Goal: Task Accomplishment & Management: Use online tool/utility

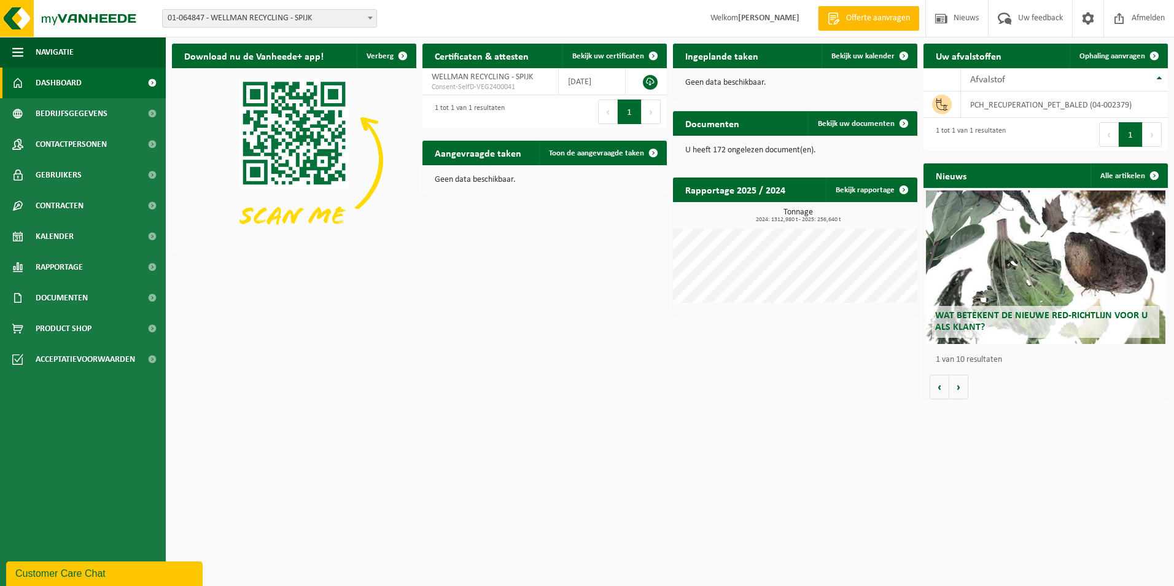
click at [324, 17] on span "01-064847 - WELLMAN RECYCLING - SPIJK" at bounding box center [270, 18] width 214 height 17
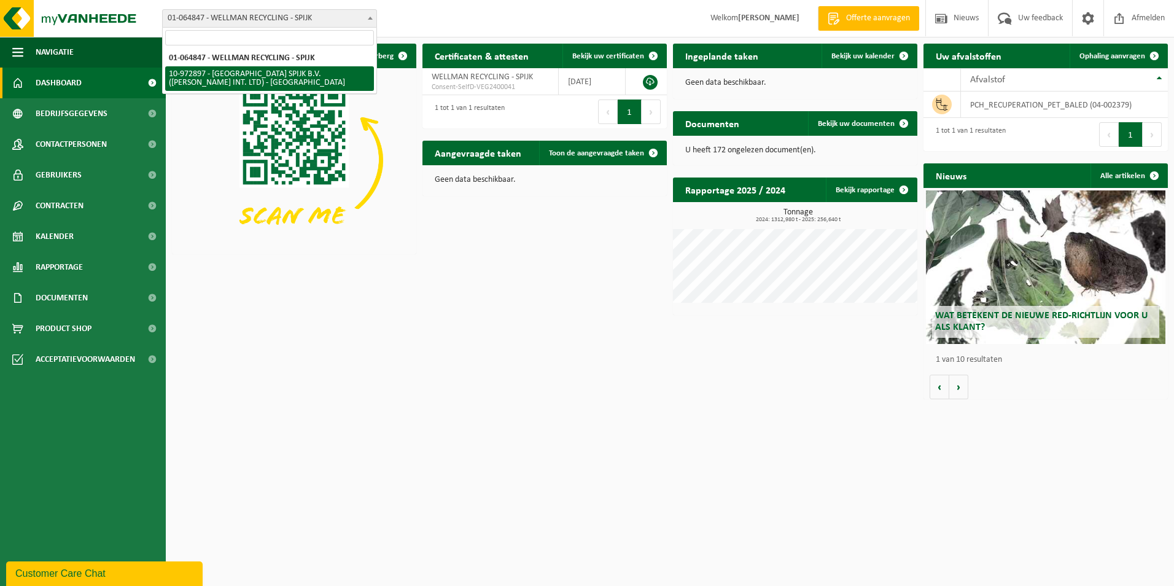
select select "156661"
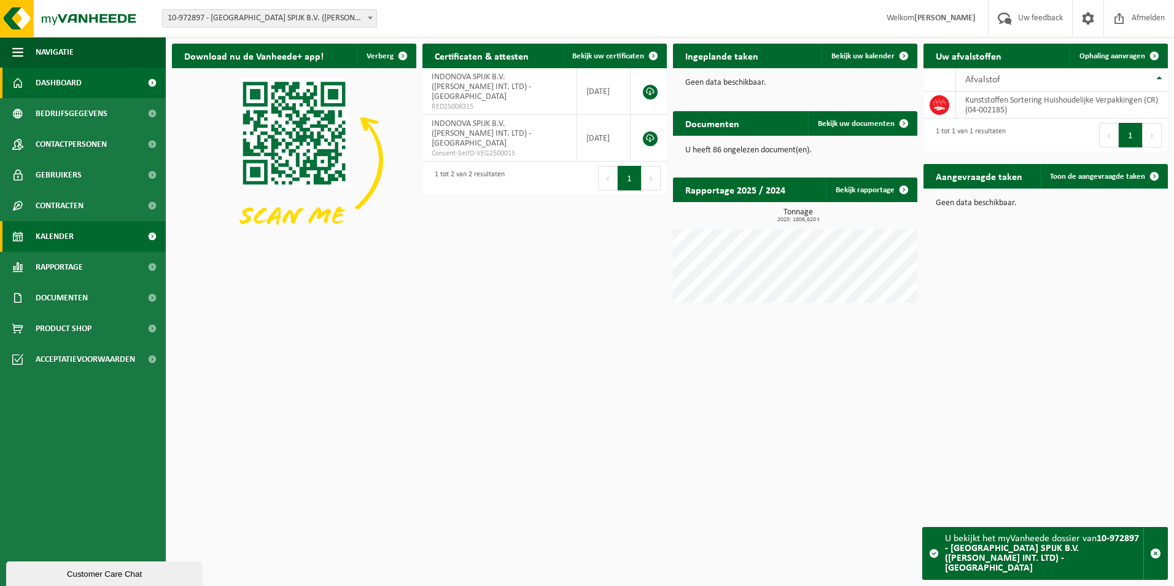
click at [47, 241] on span "Kalender" at bounding box center [55, 236] width 38 height 31
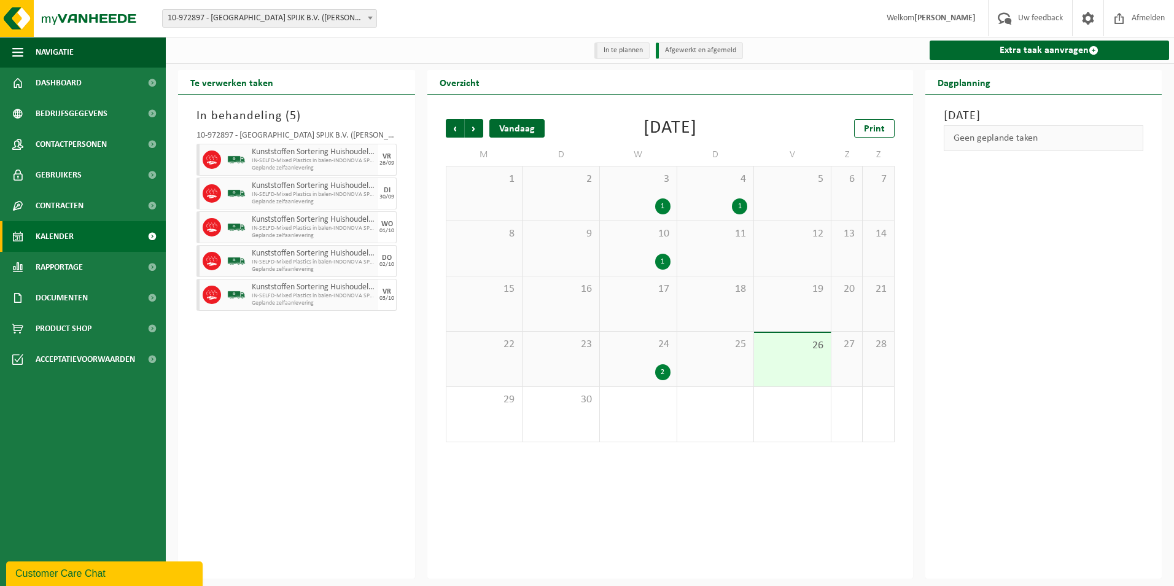
click at [505, 131] on div "Vandaag" at bounding box center [516, 128] width 55 height 18
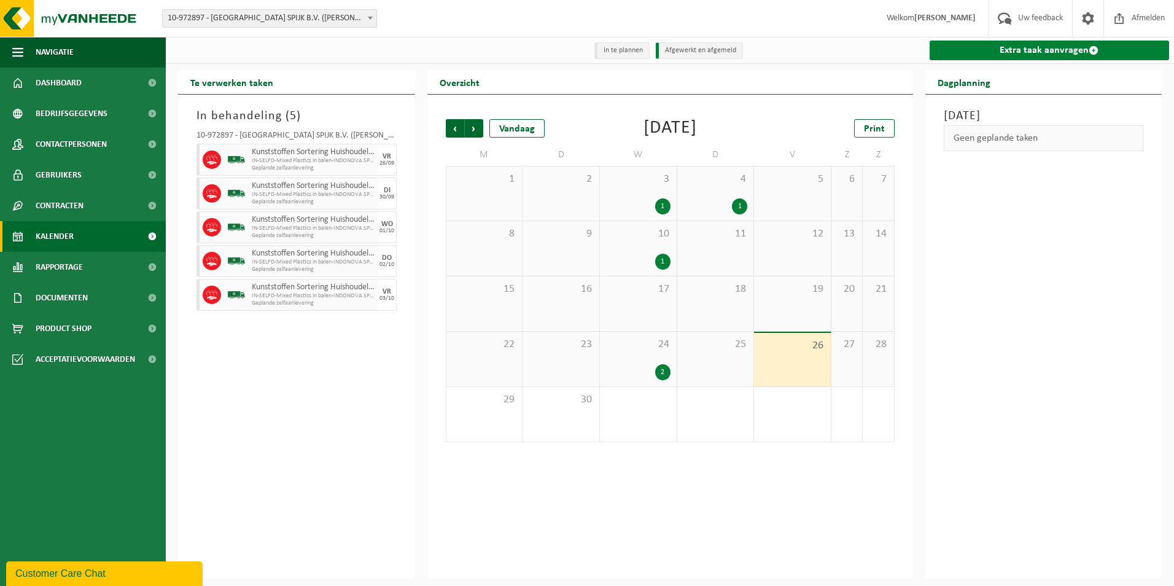
click at [1015, 49] on link "Extra taak aanvragen" at bounding box center [1049, 51] width 240 height 20
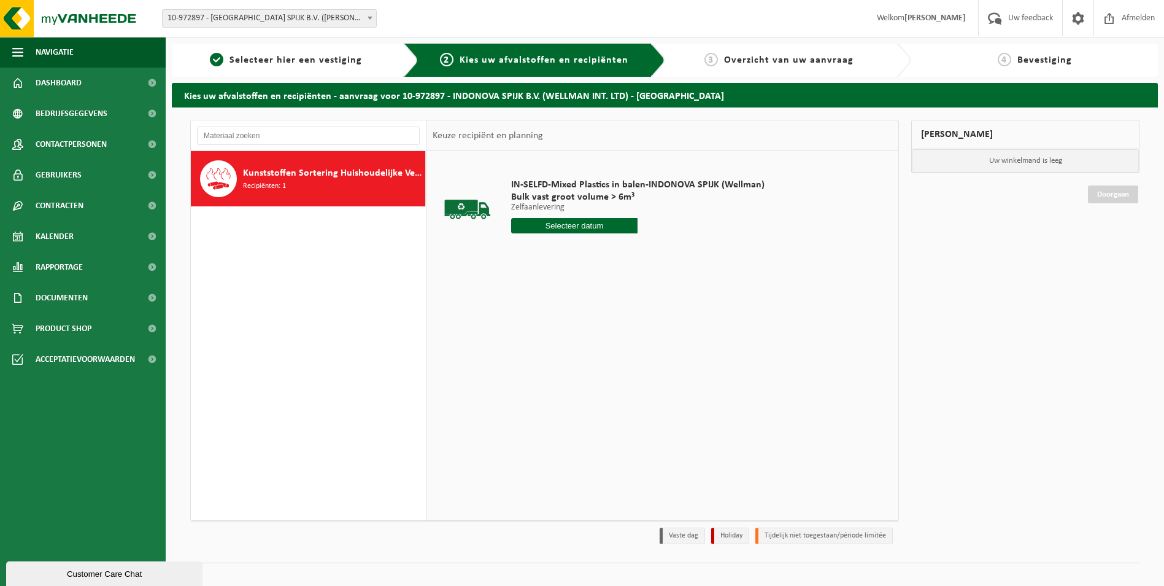
click at [587, 223] on input "text" at bounding box center [574, 225] width 127 height 15
click at [656, 249] on icon at bounding box center [651, 254] width 20 height 20
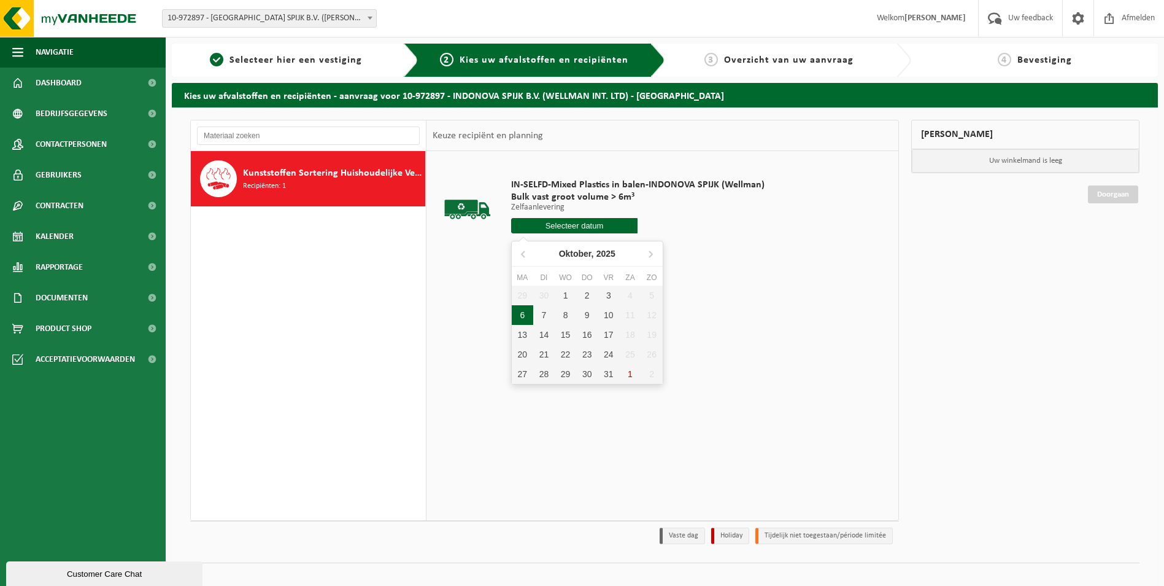
click at [526, 316] on div "6" at bounding box center [522, 315] width 21 height 20
type input "Van [DATE]"
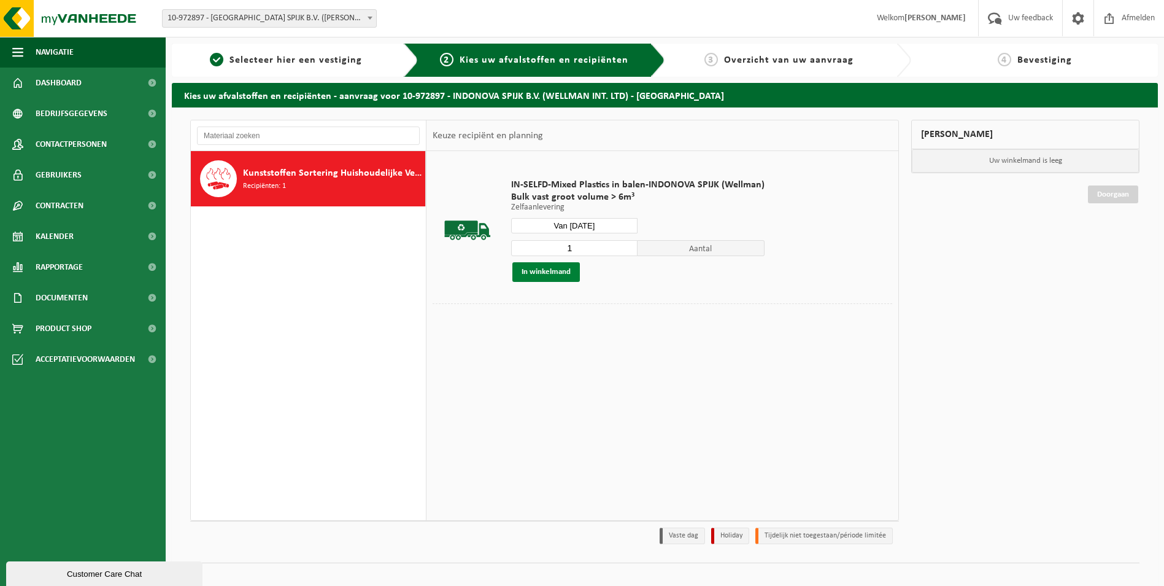
click at [557, 271] on button "In winkelmand" at bounding box center [547, 272] width 68 height 20
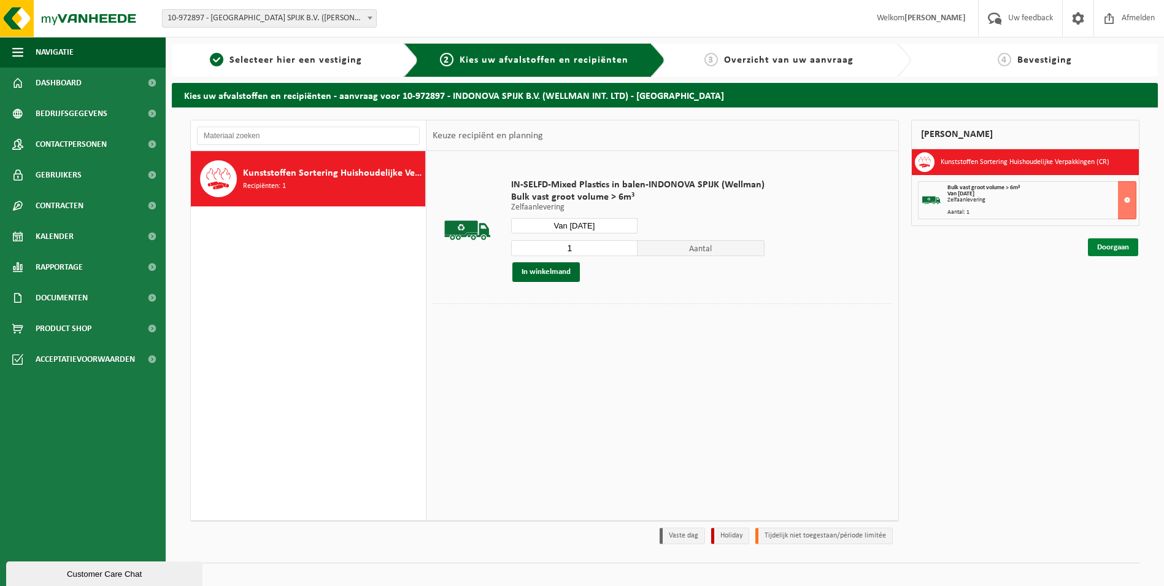
click at [1114, 246] on link "Doorgaan" at bounding box center [1113, 247] width 50 height 18
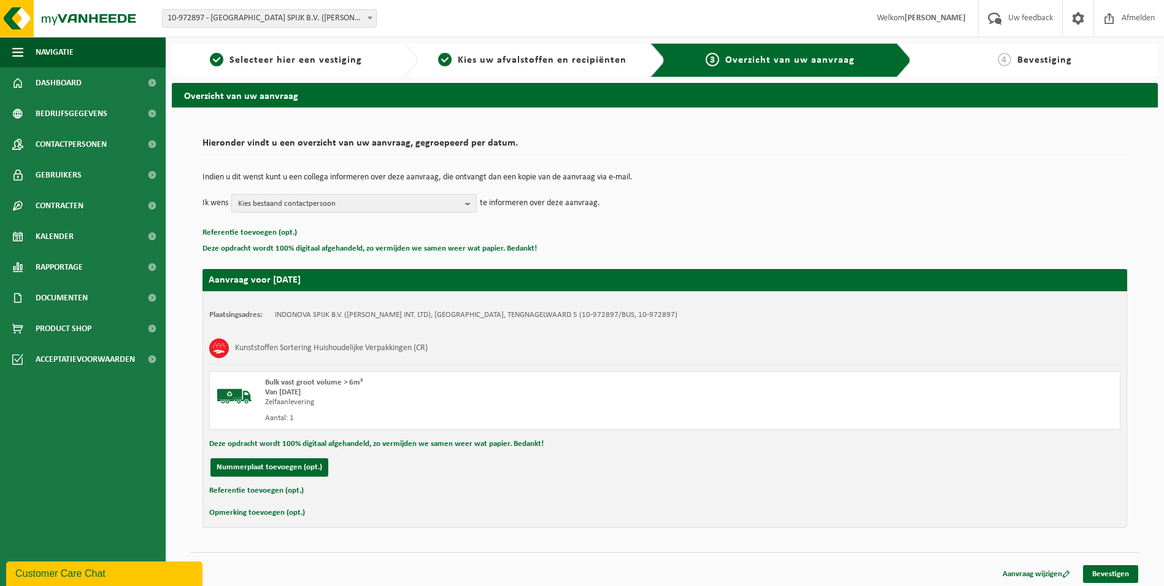
click at [313, 199] on span "Kies bestaand contactpersoon" at bounding box center [349, 204] width 222 height 18
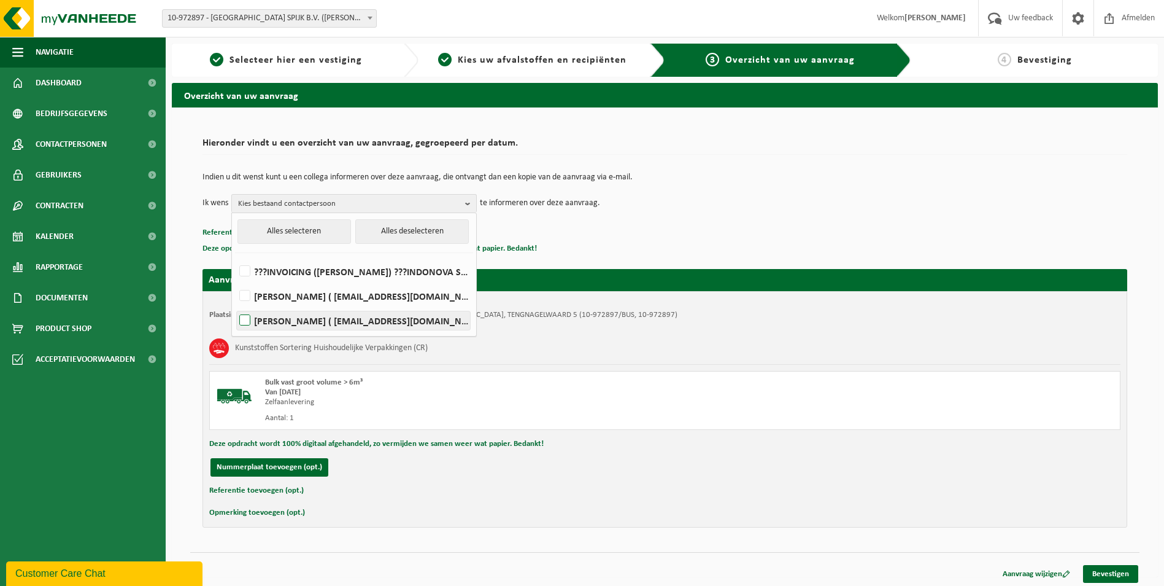
click at [285, 314] on label "[PERSON_NAME] ( [EMAIL_ADDRESS][DOMAIN_NAME] )" at bounding box center [353, 320] width 233 height 18
click at [235, 305] on input "[PERSON_NAME] ( [EMAIL_ADDRESS][DOMAIN_NAME] )" at bounding box center [234, 304] width 1 height 1
checkbox input "true"
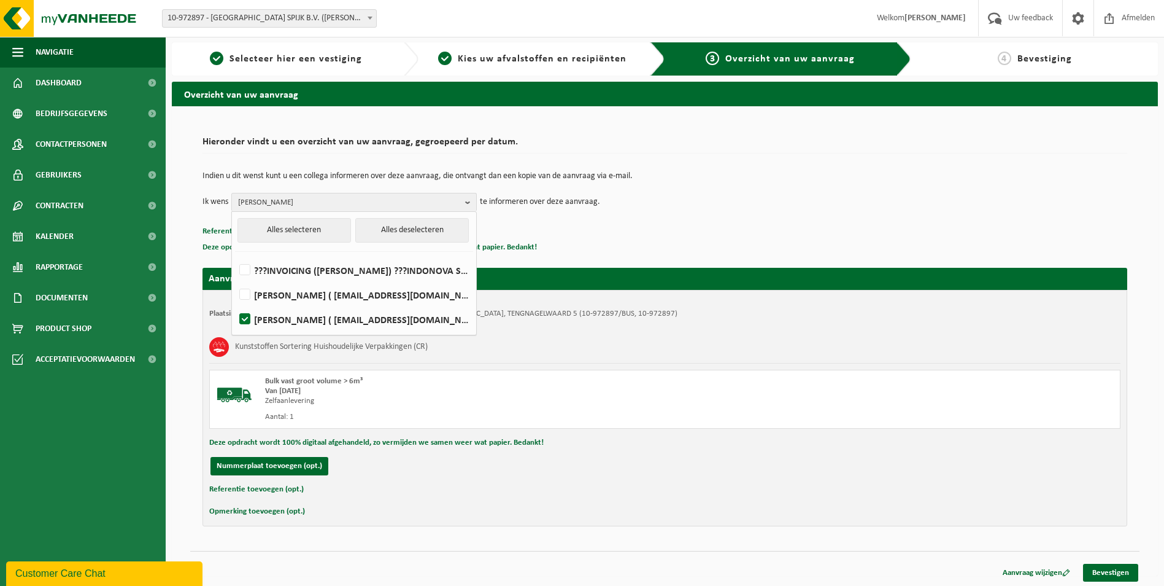
scroll to position [4, 0]
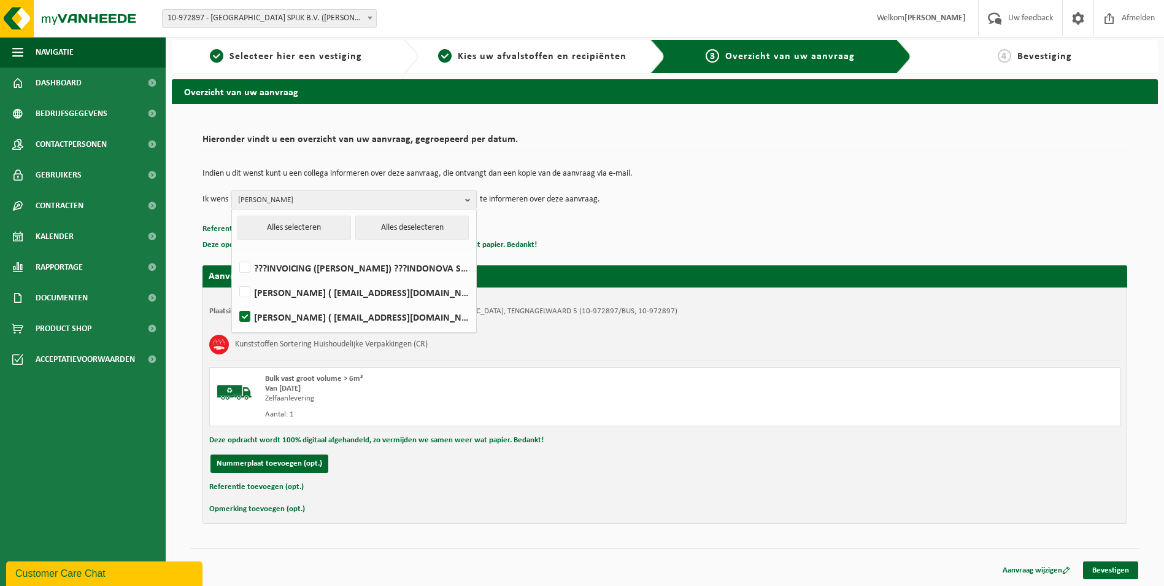
click at [589, 329] on div "Kunststoffen Sortering Huishoudelijke Verpakkingen (CR)" at bounding box center [665, 344] width 912 height 32
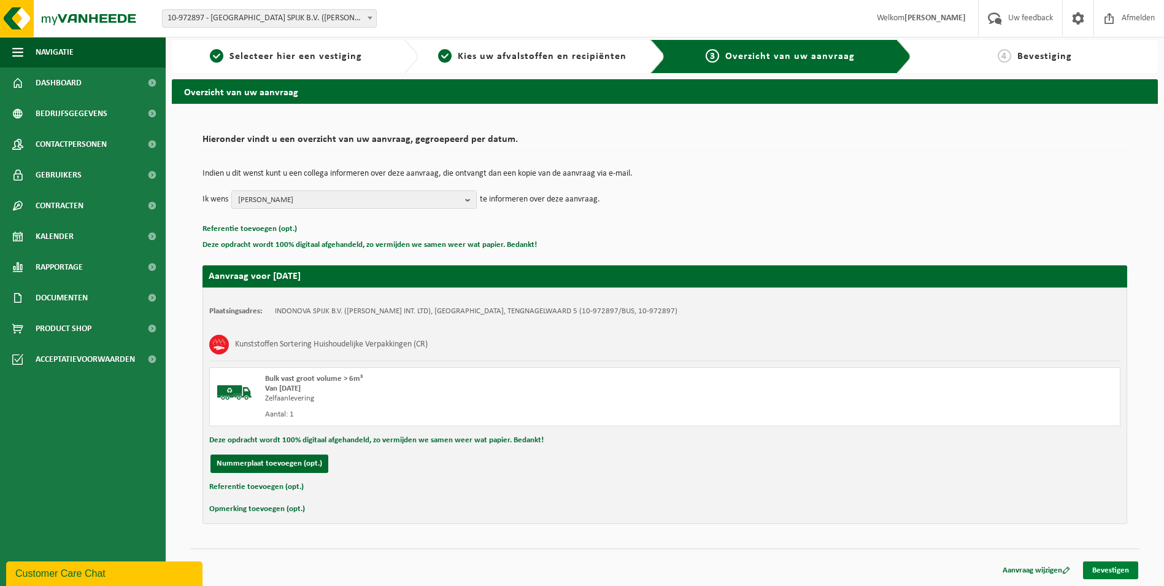
click at [1102, 568] on link "Bevestigen" at bounding box center [1110, 570] width 55 height 18
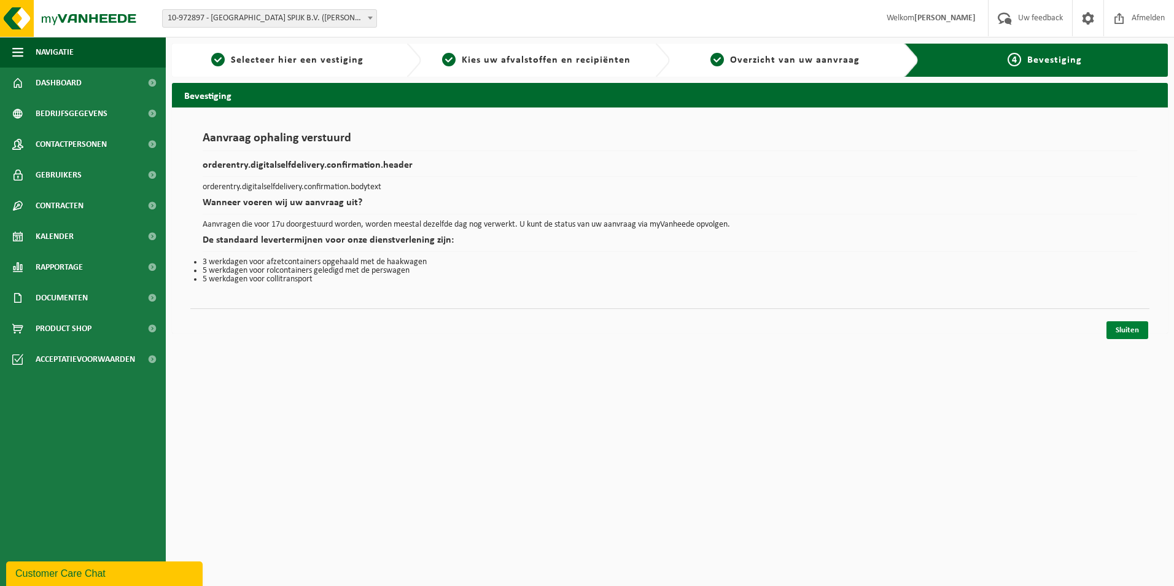
click at [1128, 327] on link "Sluiten" at bounding box center [1127, 330] width 42 height 18
